Goal: Information Seeking & Learning: Find specific page/section

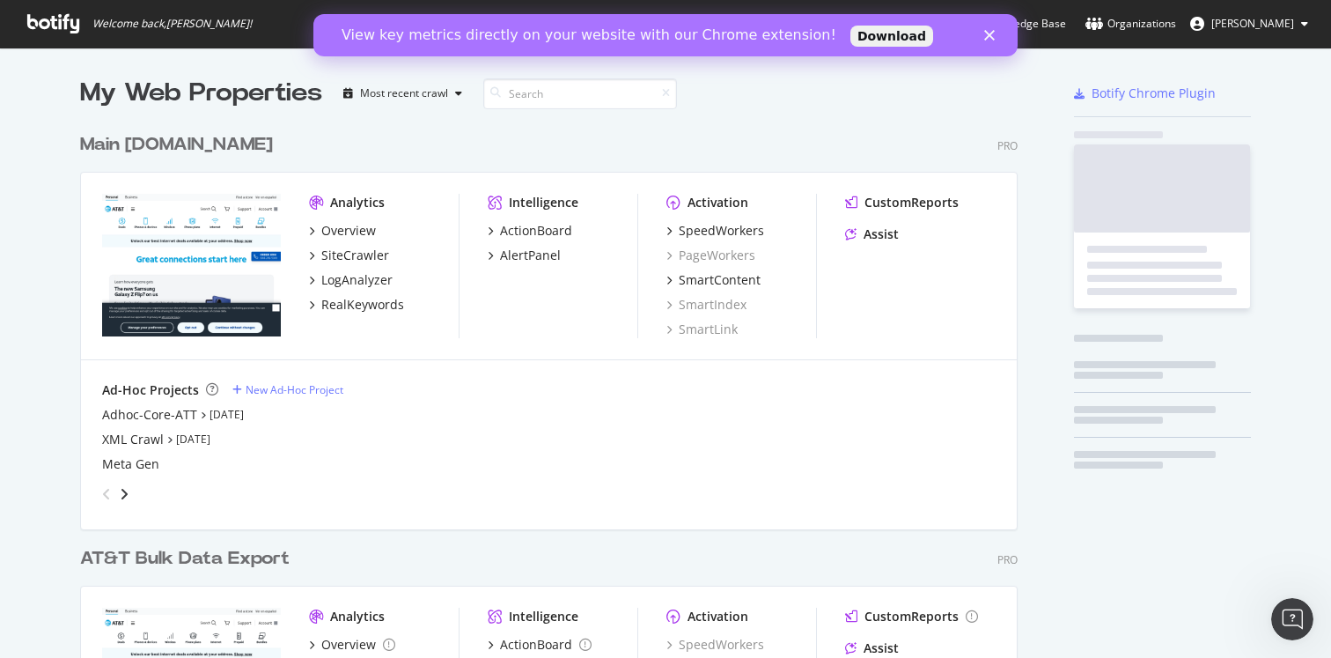
scroll to position [709, 938]
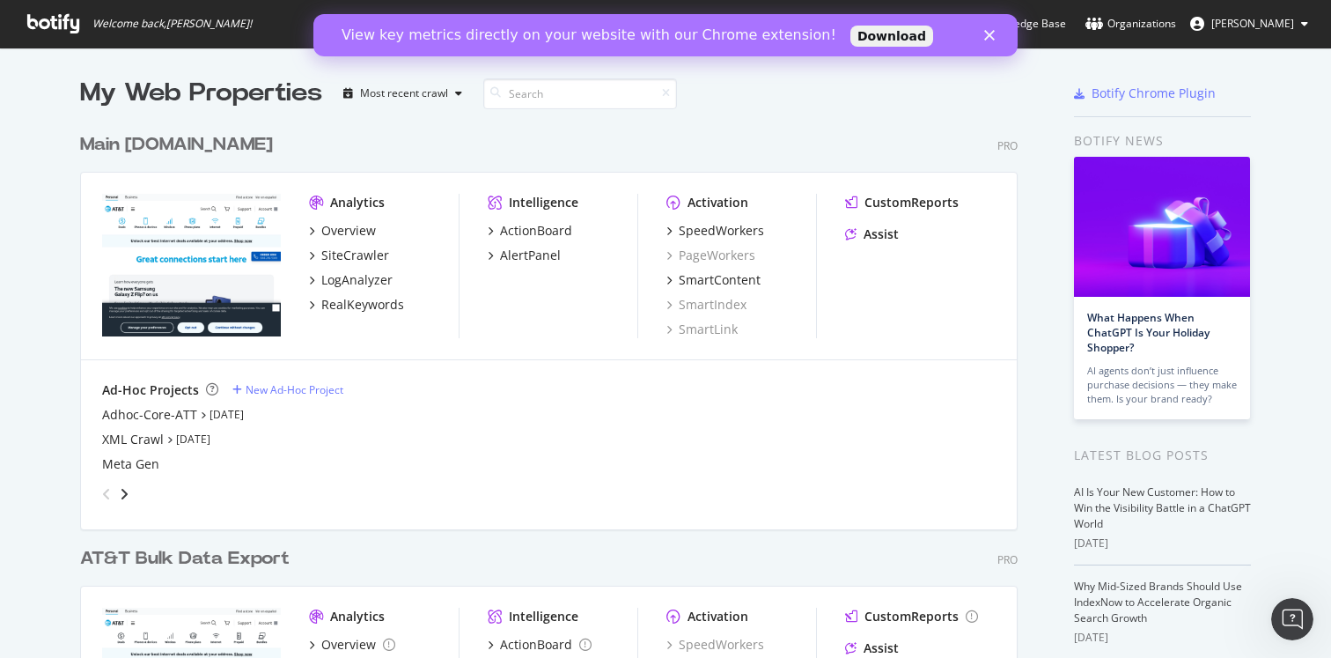
click at [993, 30] on polygon "Close" at bounding box center [989, 35] width 11 height 11
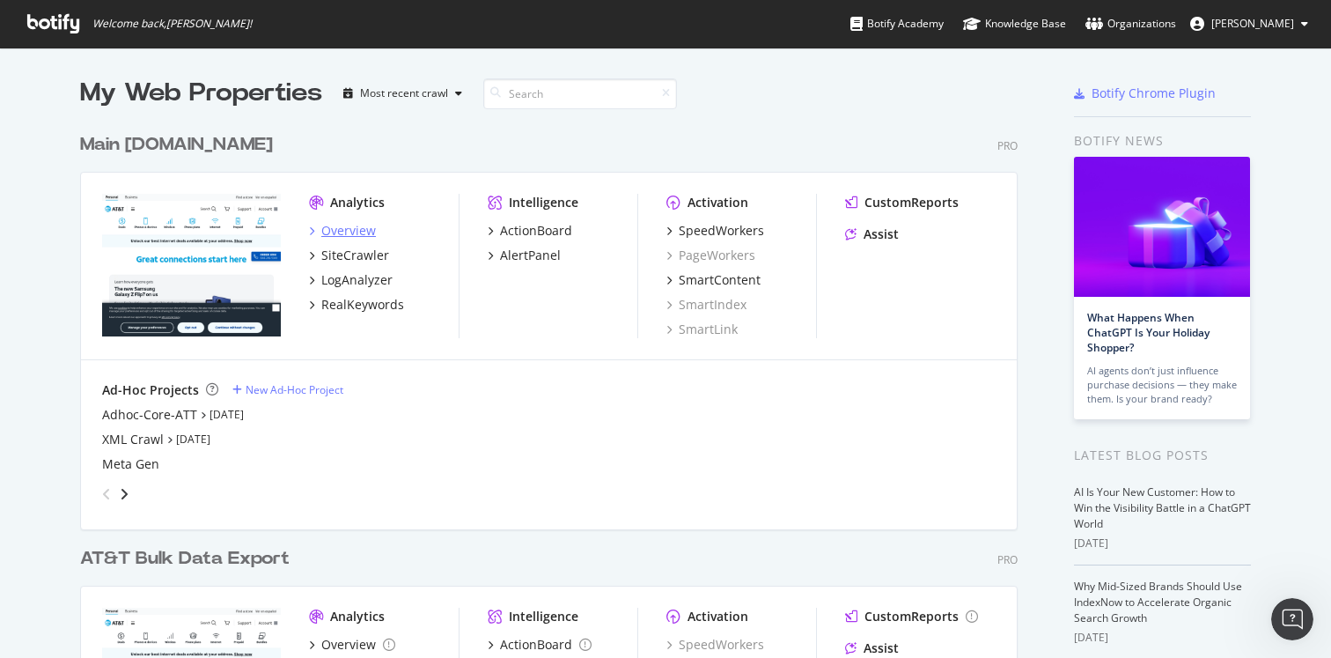
click at [340, 226] on div "Overview" at bounding box center [348, 231] width 55 height 18
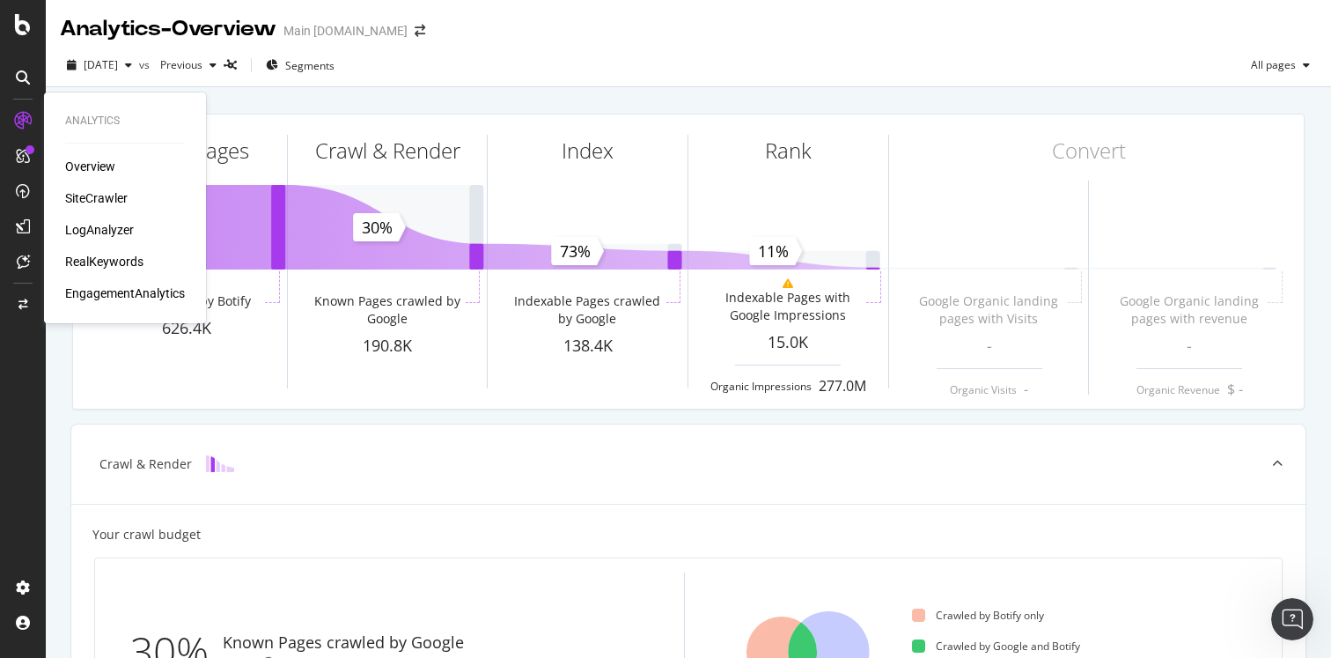
click at [98, 222] on div "LogAnalyzer" at bounding box center [99, 230] width 69 height 18
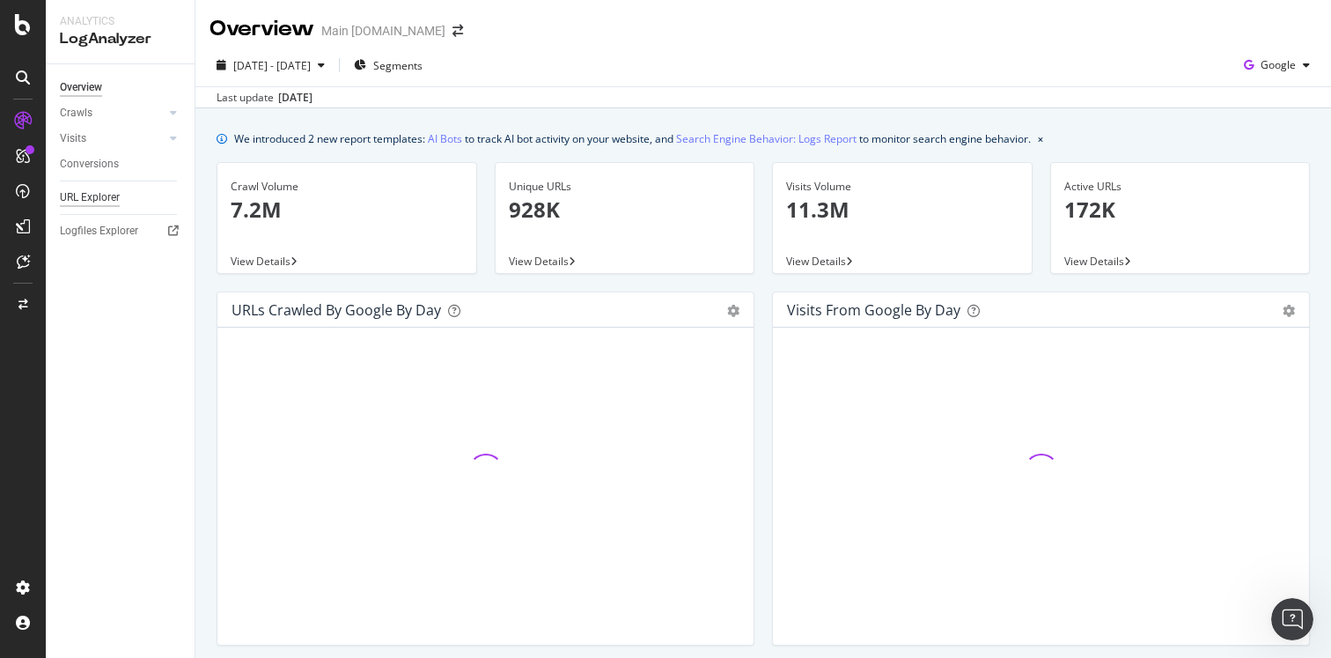
click at [98, 195] on div "URL Explorer" at bounding box center [90, 197] width 60 height 18
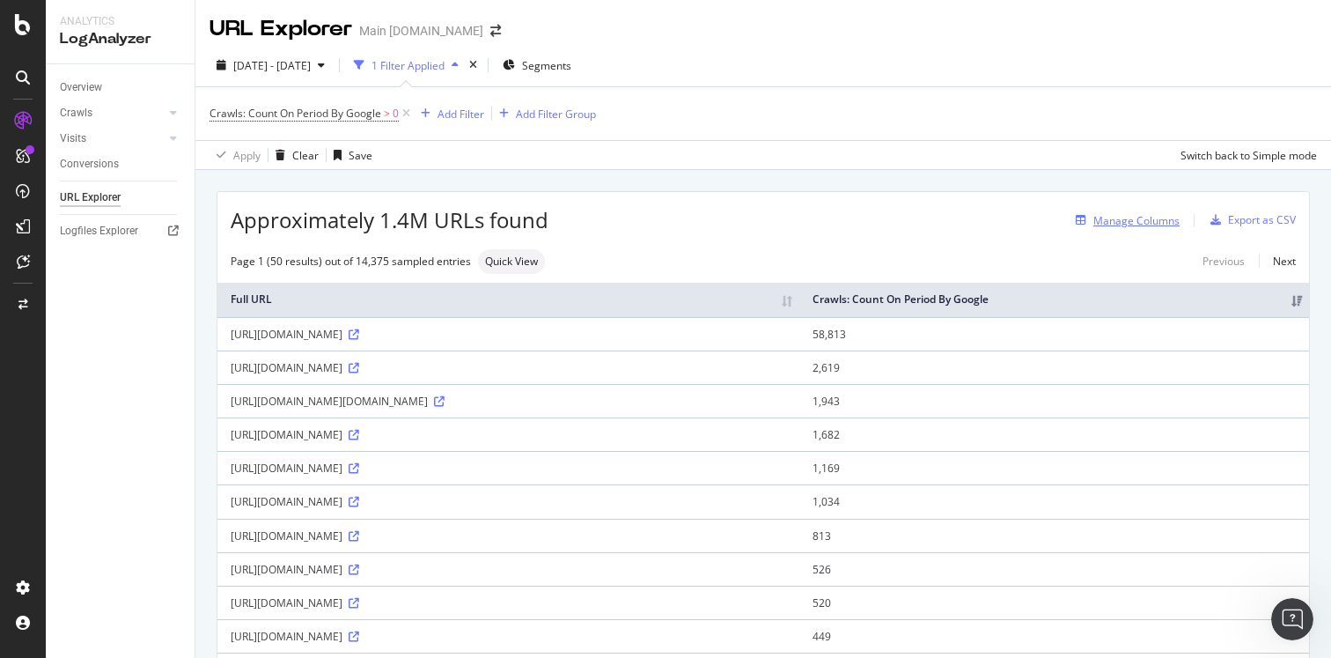
click at [1107, 224] on div "Manage Columns" at bounding box center [1136, 220] width 86 height 15
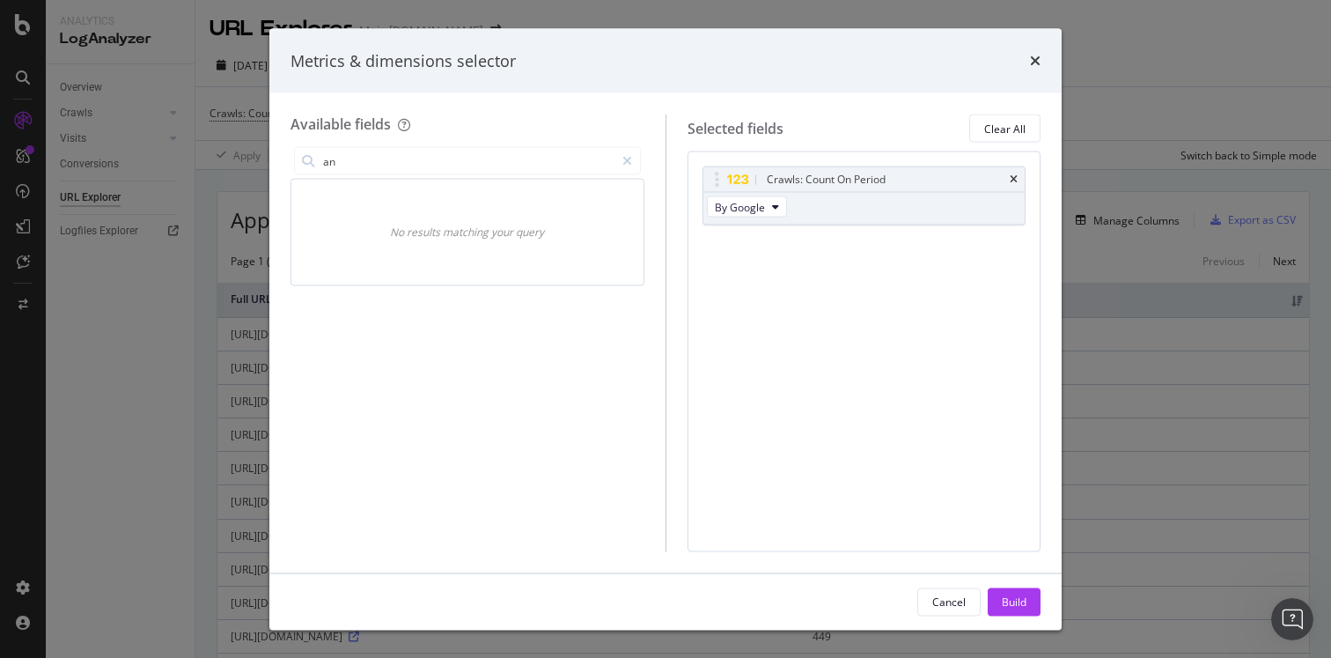
type input "a"
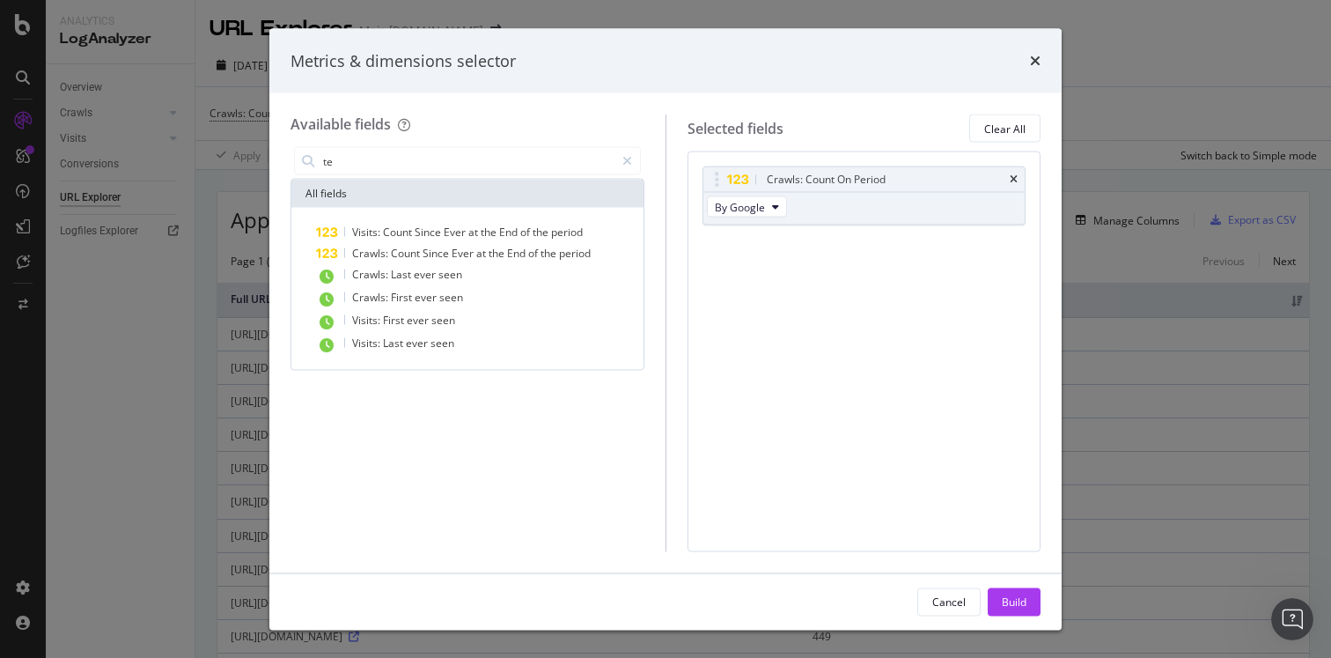
type input "t"
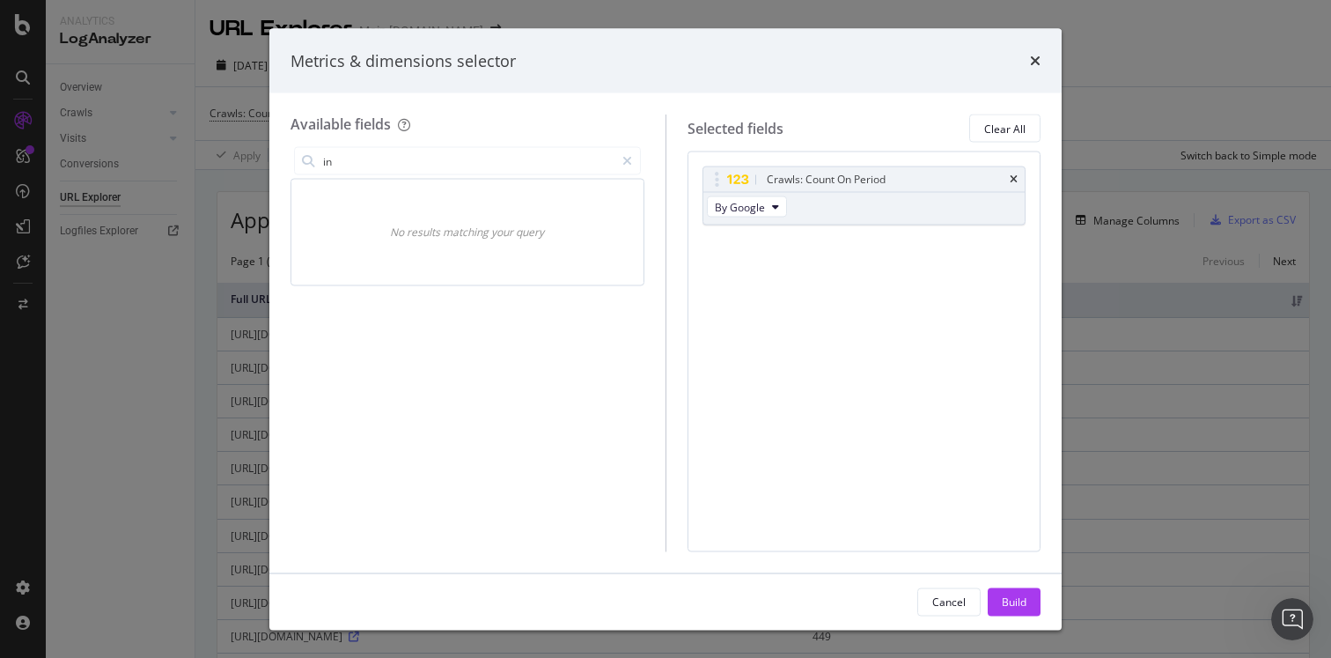
type input "i"
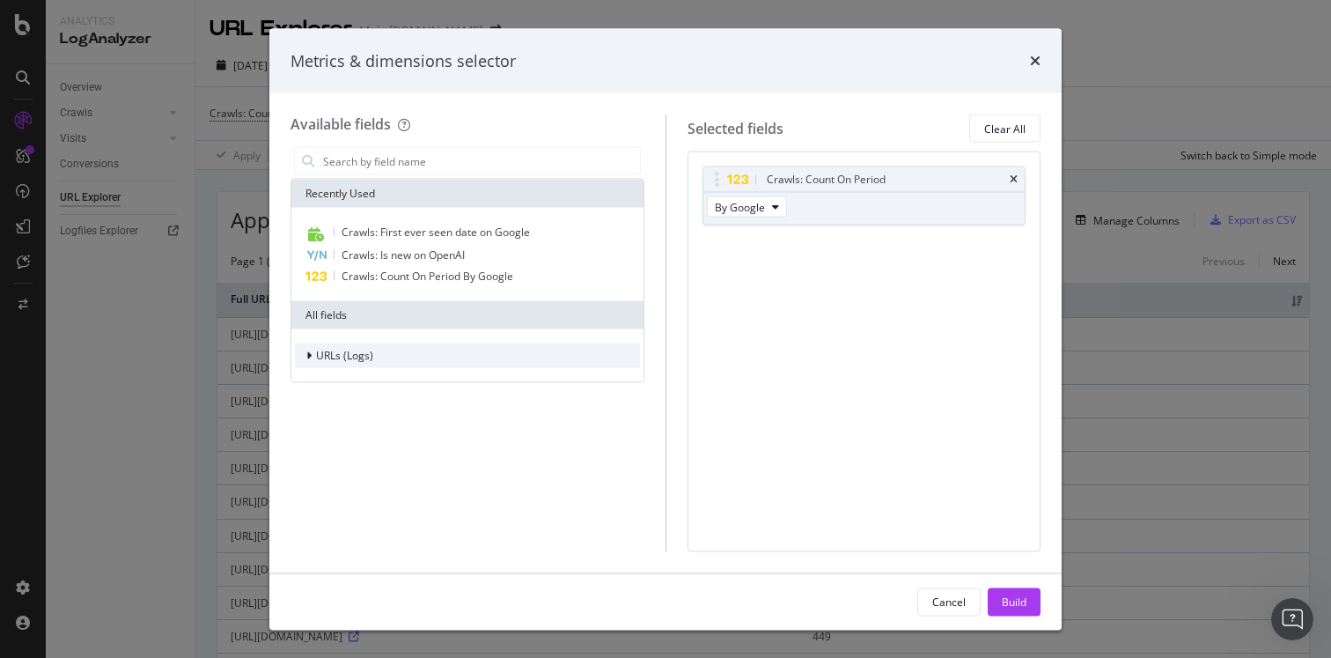
click at [316, 344] on div "URLs (Logs)" at bounding box center [467, 355] width 345 height 25
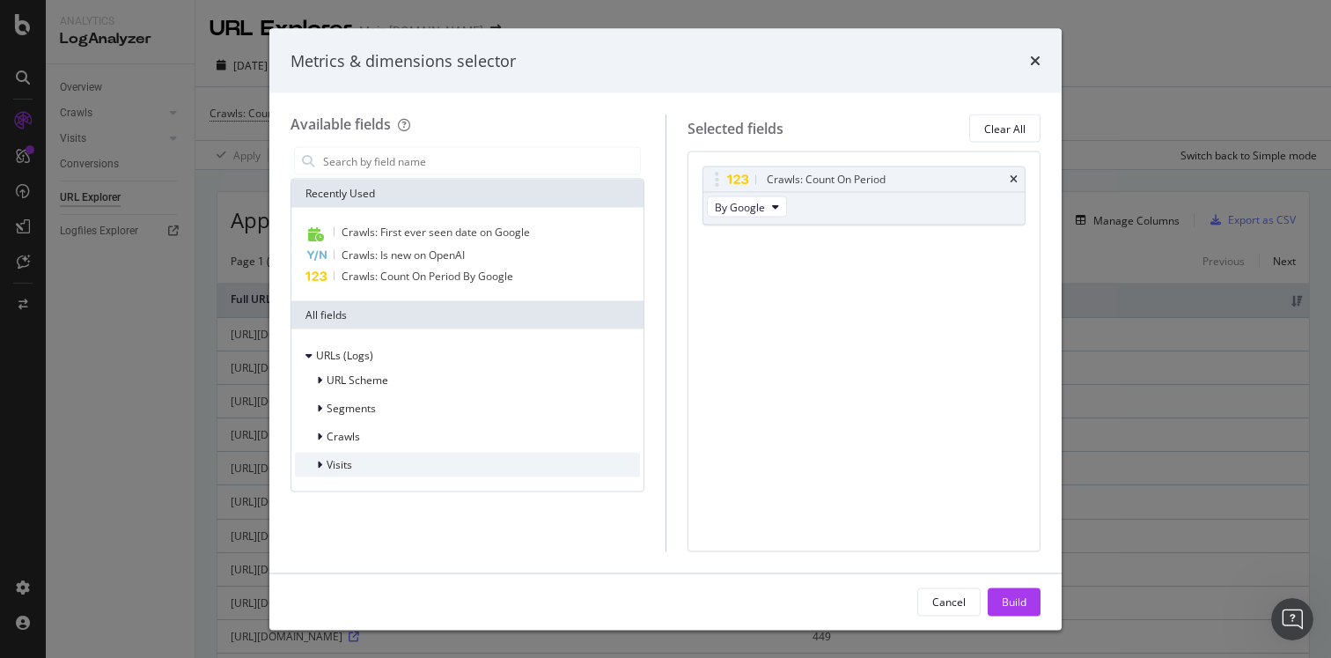
click at [318, 463] on icon "modal" at bounding box center [319, 465] width 5 height 11
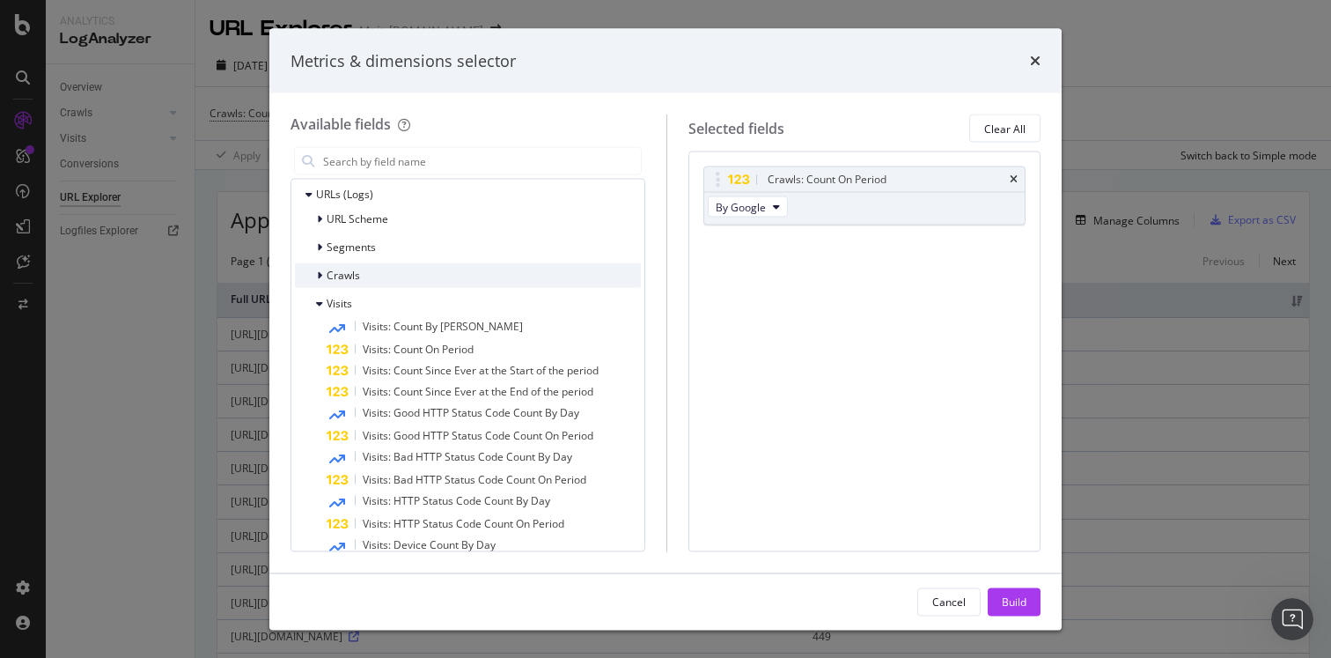
scroll to position [109, 0]
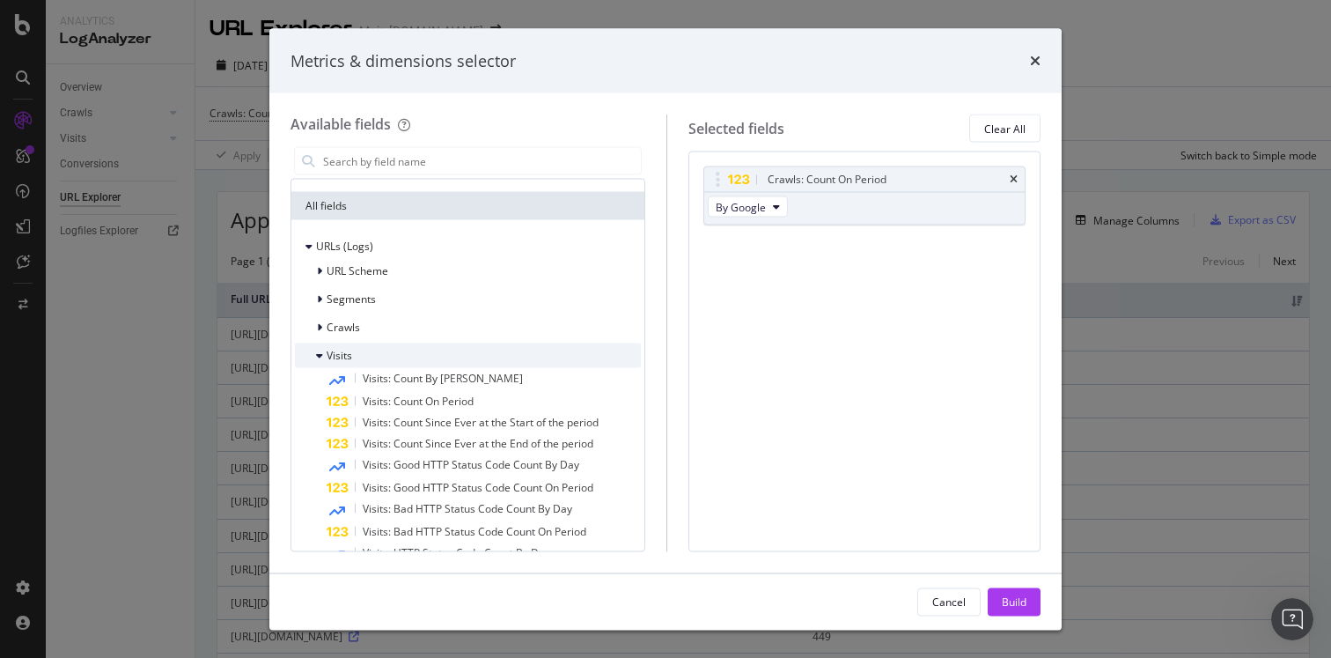
click at [317, 357] on icon "modal" at bounding box center [319, 355] width 7 height 11
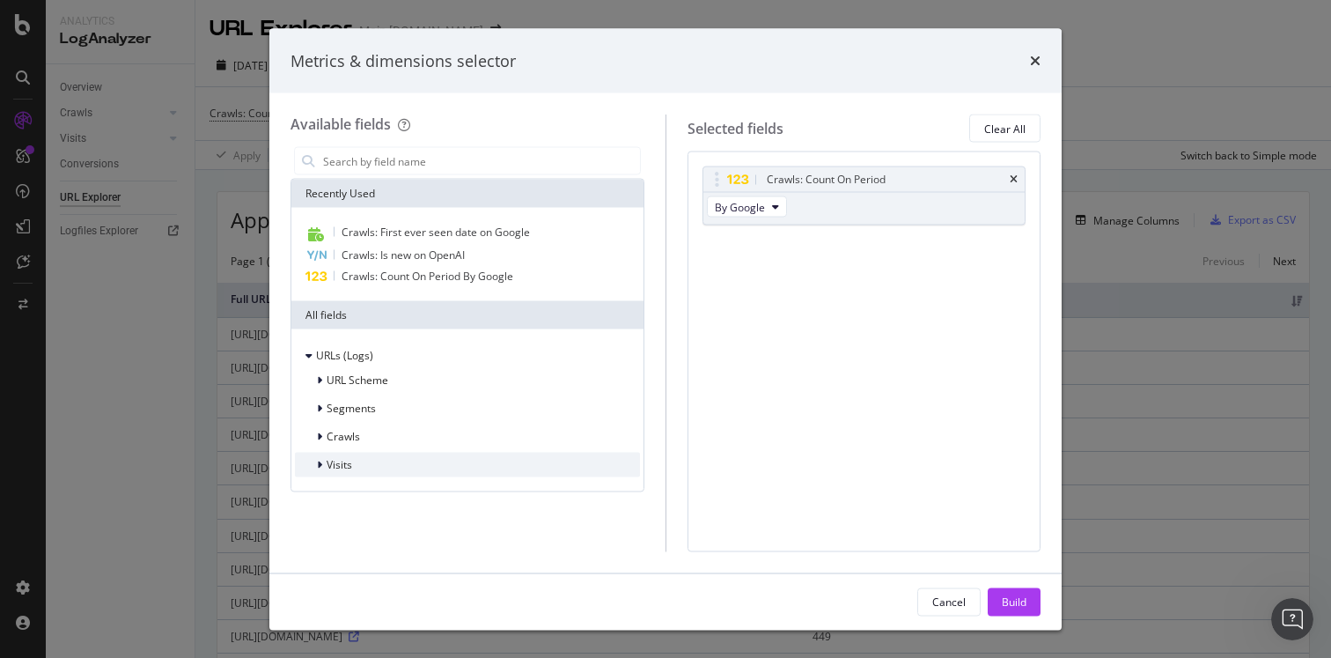
scroll to position [0, 0]
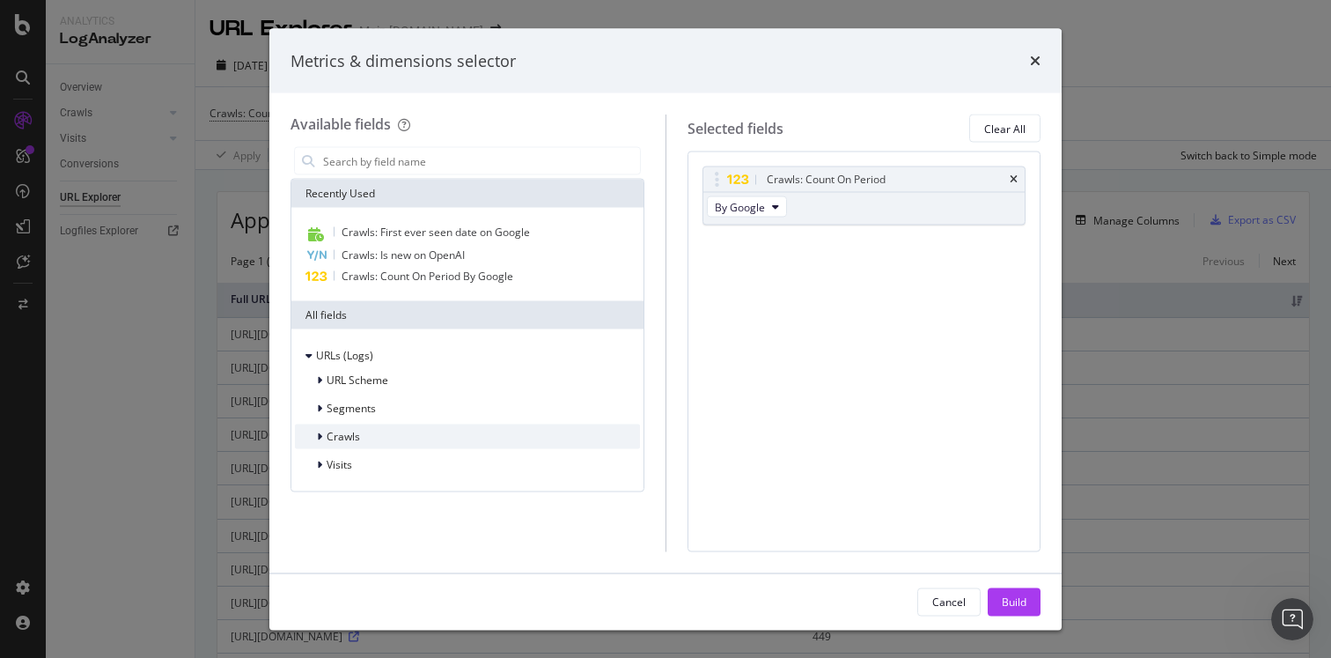
click at [317, 438] on icon "modal" at bounding box center [319, 436] width 5 height 11
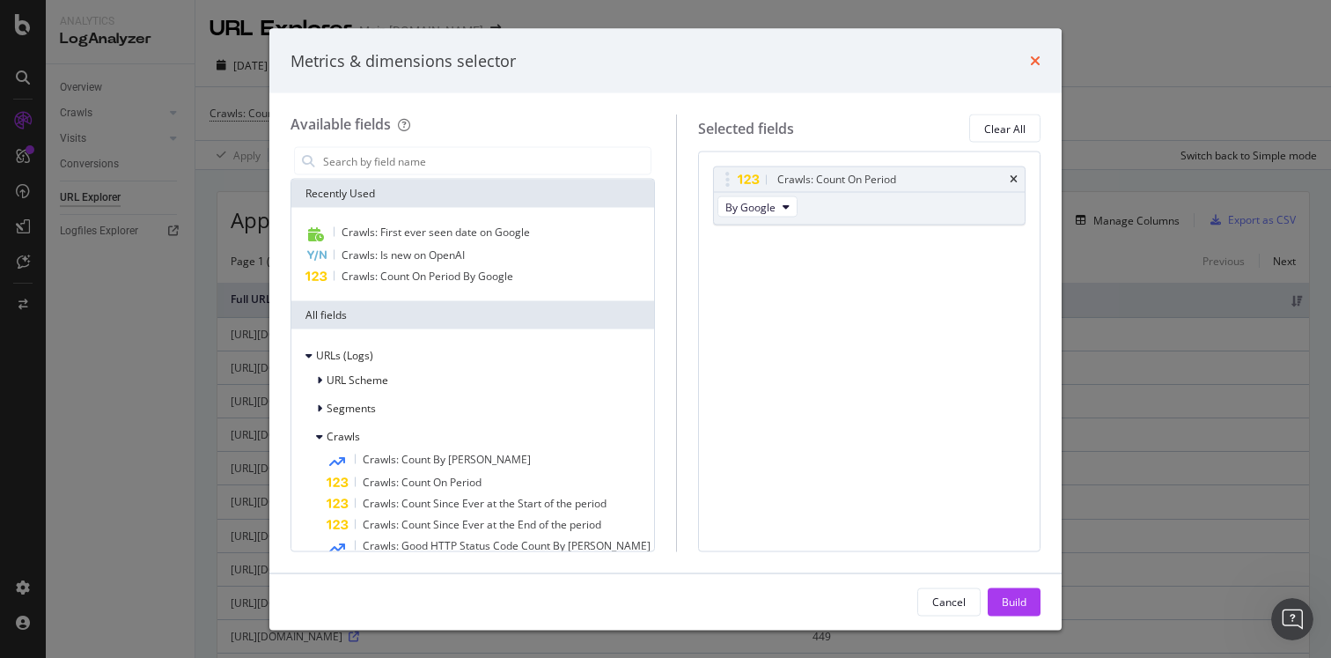
click at [1030, 61] on icon "times" at bounding box center [1035, 61] width 11 height 14
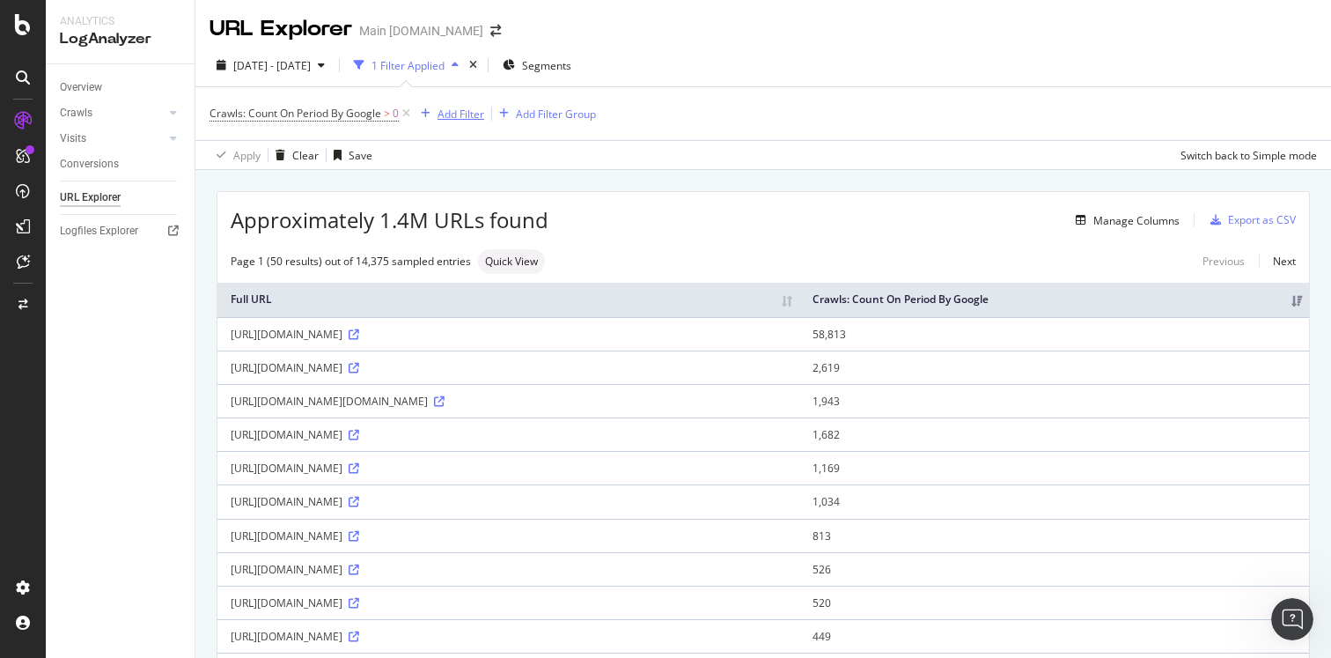
click at [443, 116] on div "Add Filter" at bounding box center [461, 114] width 47 height 15
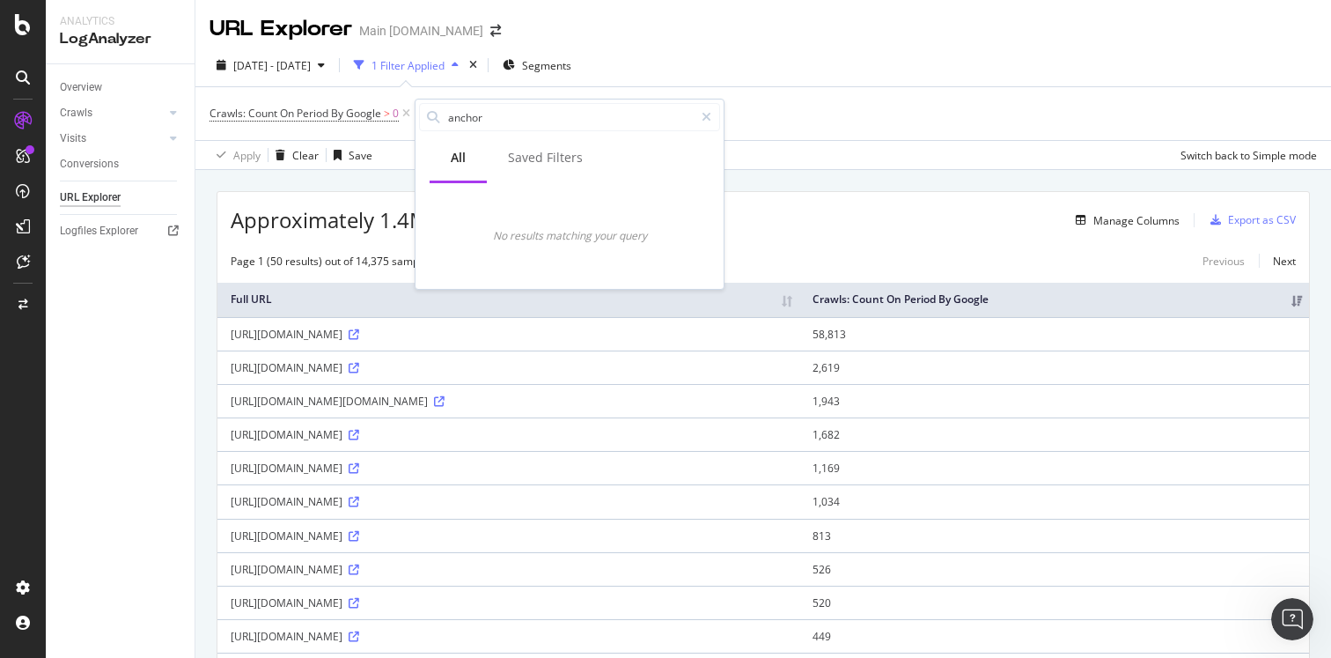
type input "anchor"
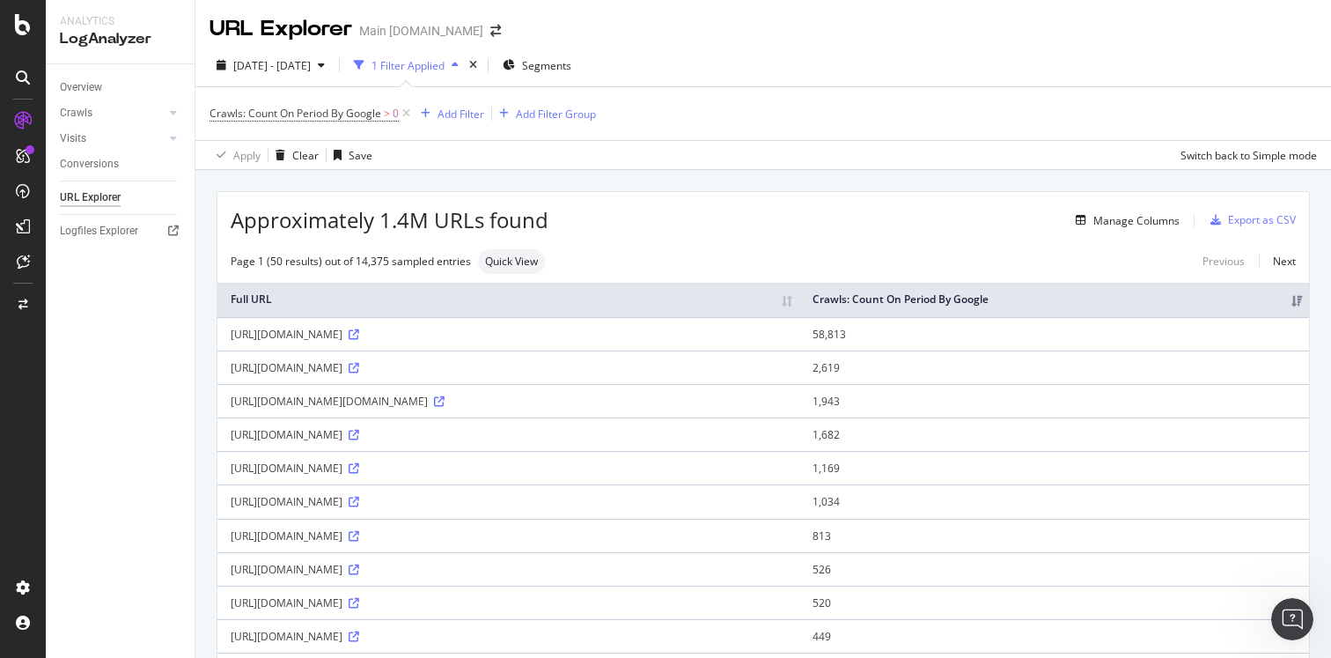
click at [1105, 216] on div "Manage Columns" at bounding box center [1136, 220] width 86 height 15
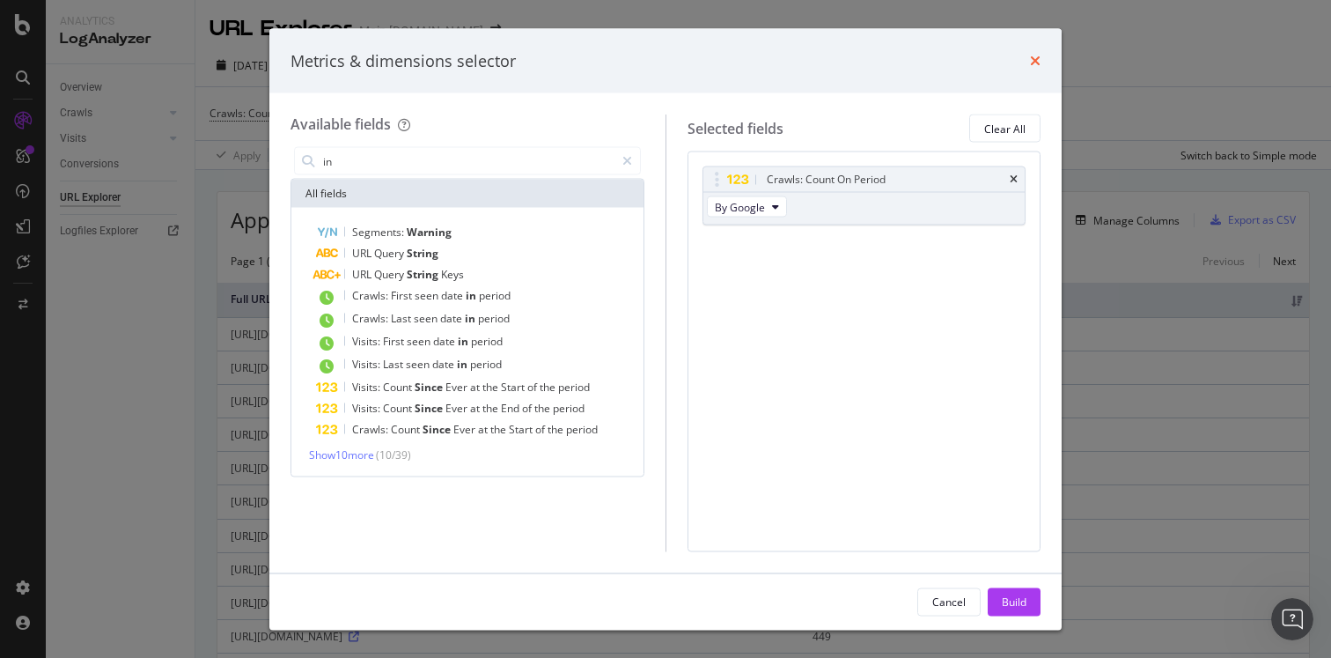
type input "in"
click at [1038, 63] on icon "times" at bounding box center [1035, 61] width 11 height 14
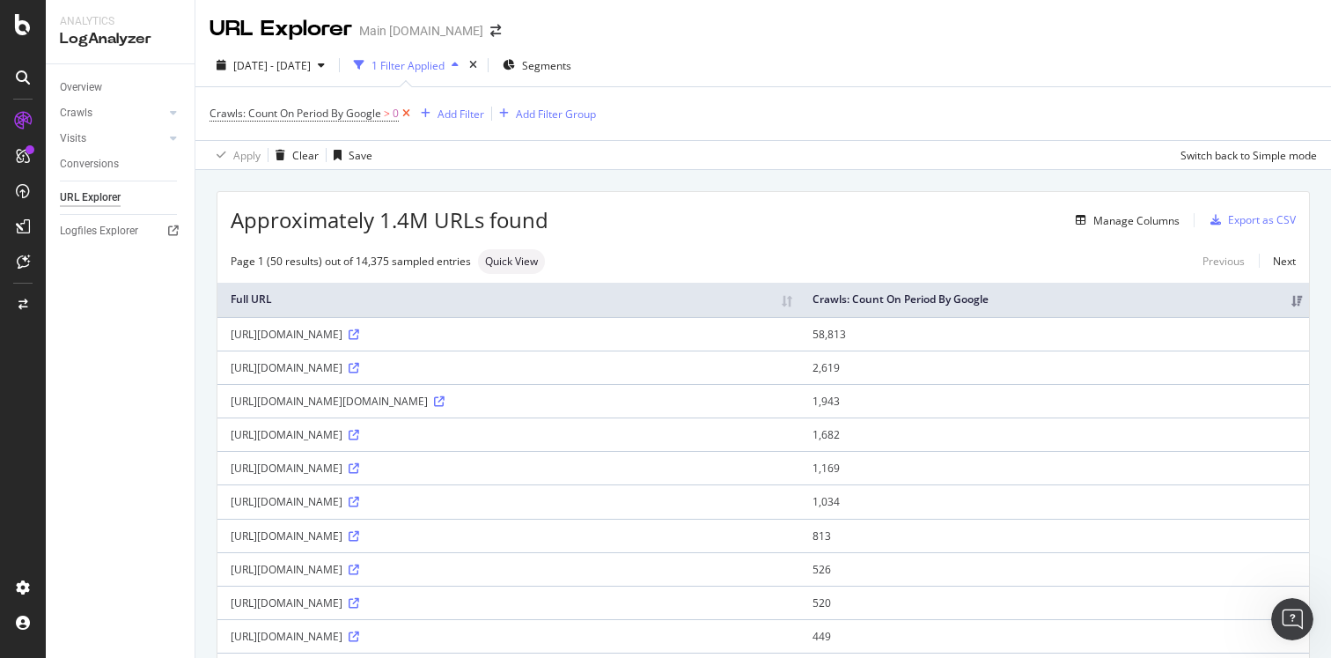
click at [406, 114] on icon at bounding box center [406, 114] width 15 height 18
click at [468, 118] on div "Add Filter" at bounding box center [461, 114] width 47 height 15
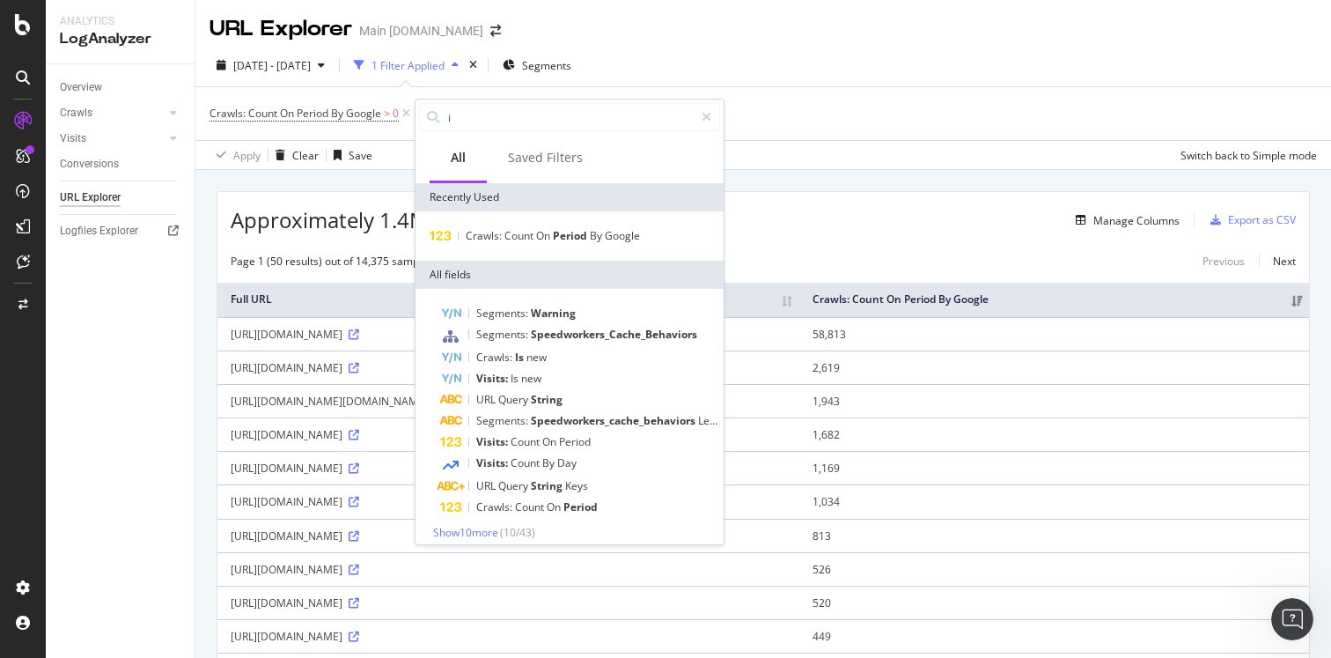
type input "i"
